Goal: Entertainment & Leisure: Consume media (video, audio)

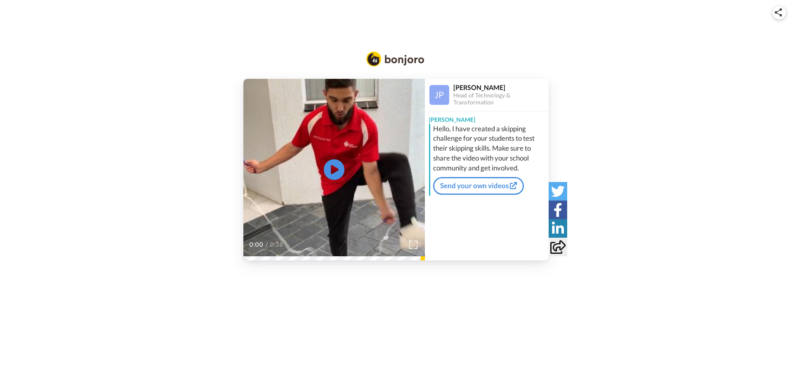
click at [349, 174] on video at bounding box center [334, 170] width 182 height 182
click at [344, 166] on icon at bounding box center [335, 169] width 22 height 22
click at [407, 241] on div at bounding box center [413, 245] width 12 height 12
click at [413, 243] on img at bounding box center [413, 244] width 9 height 9
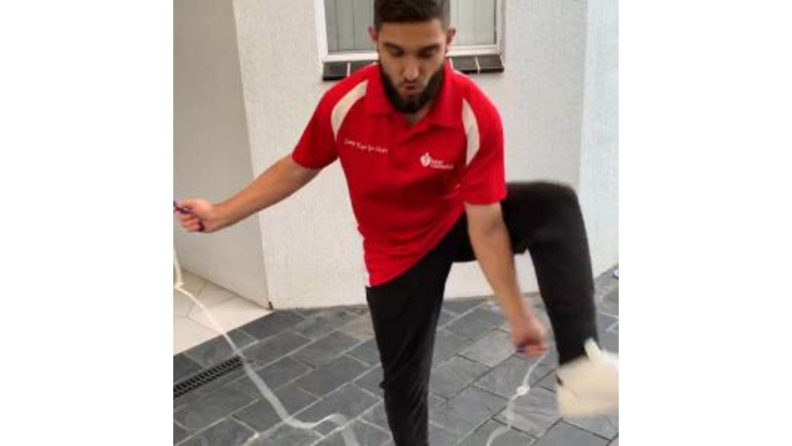
click at [411, 232] on video at bounding box center [396, 223] width 792 height 446
